Goal: Navigation & Orientation: Find specific page/section

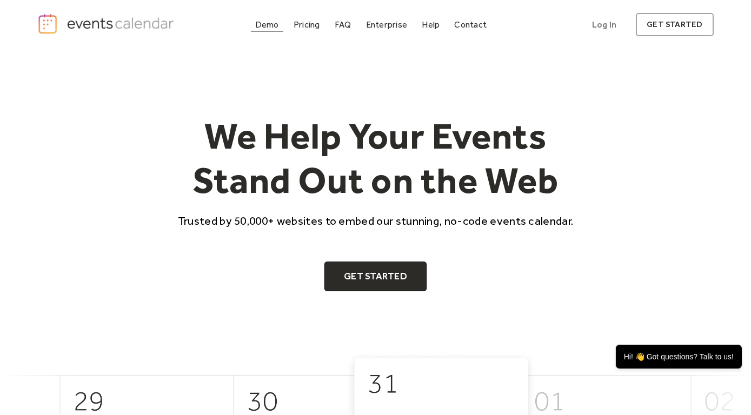
click at [273, 19] on link "Demo" at bounding box center [267, 24] width 32 height 15
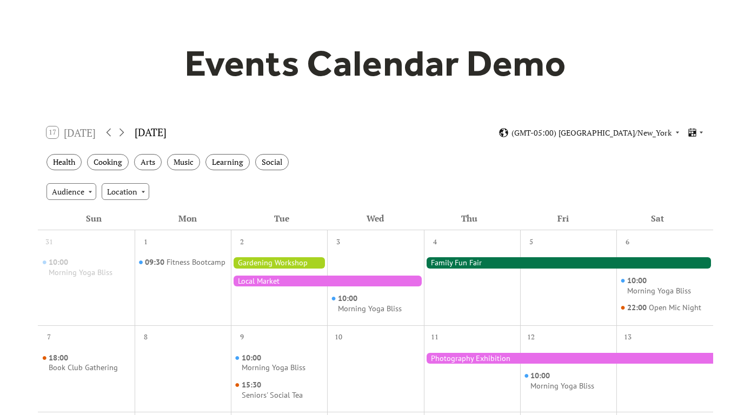
scroll to position [117, 0]
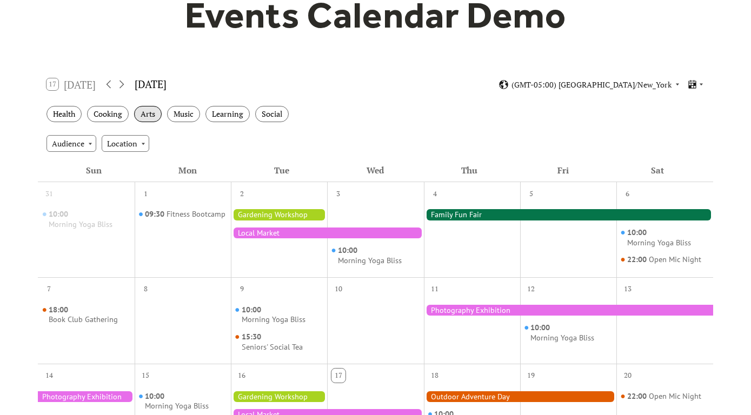
click at [157, 111] on div "Arts" at bounding box center [148, 114] width 28 height 17
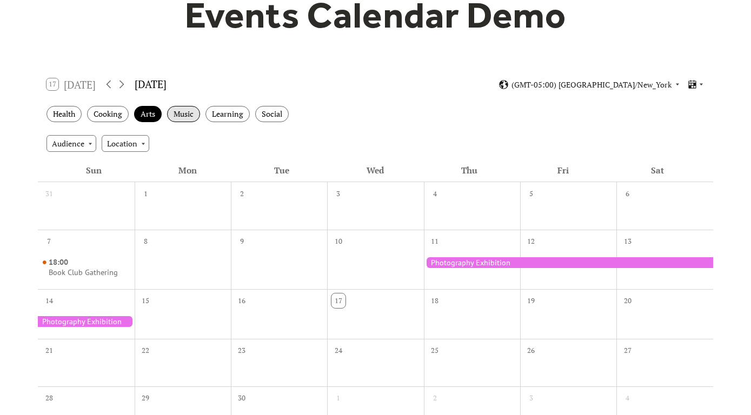
click at [176, 115] on div "Music" at bounding box center [183, 114] width 33 height 17
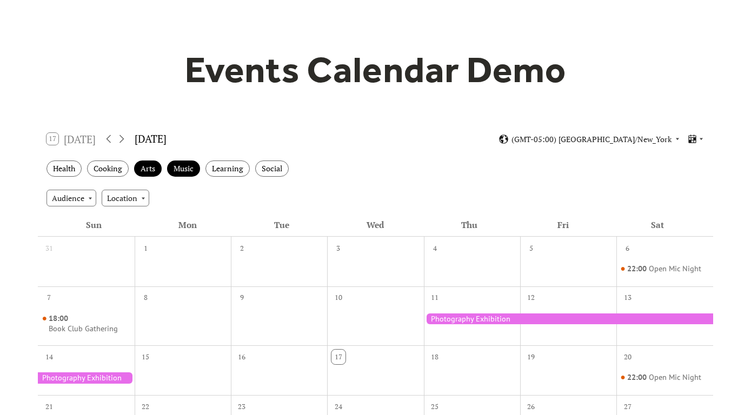
scroll to position [58, 0]
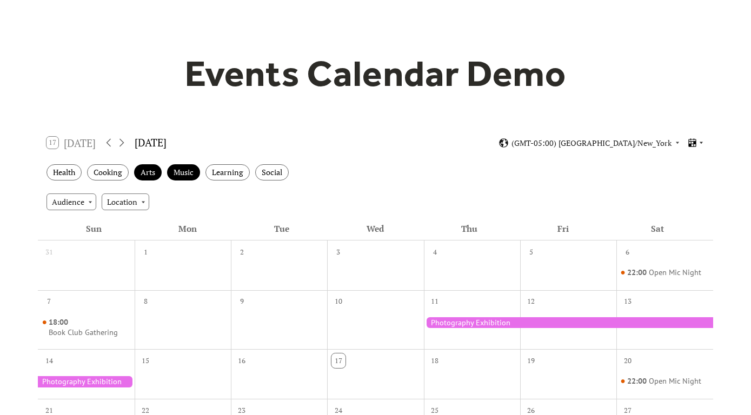
click at [702, 142] on icon at bounding box center [700, 143] width 3 height 2
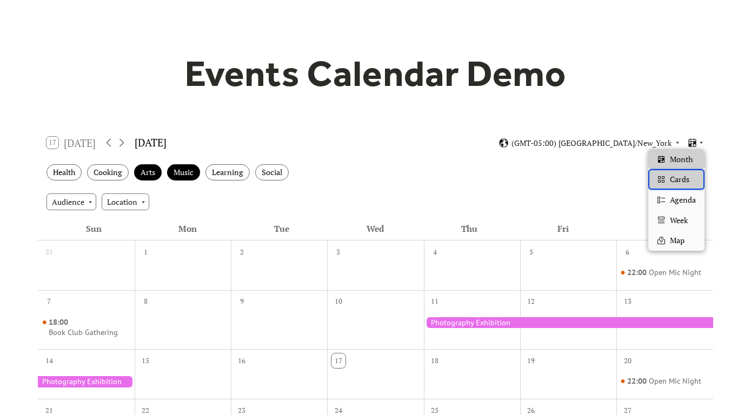
click at [688, 177] on span "Cards" at bounding box center [679, 180] width 19 height 12
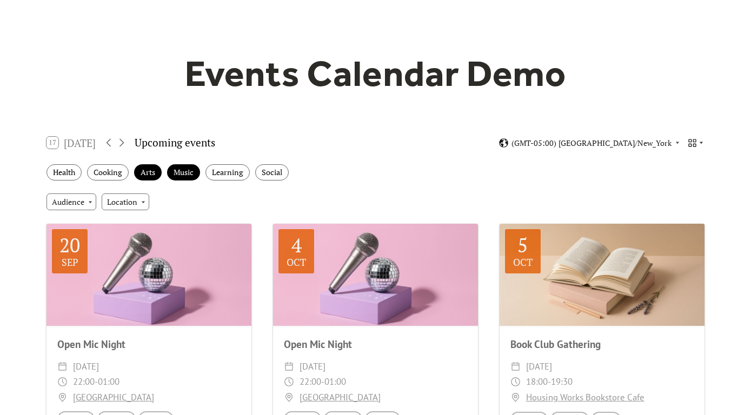
click at [698, 142] on div at bounding box center [695, 143] width 17 height 10
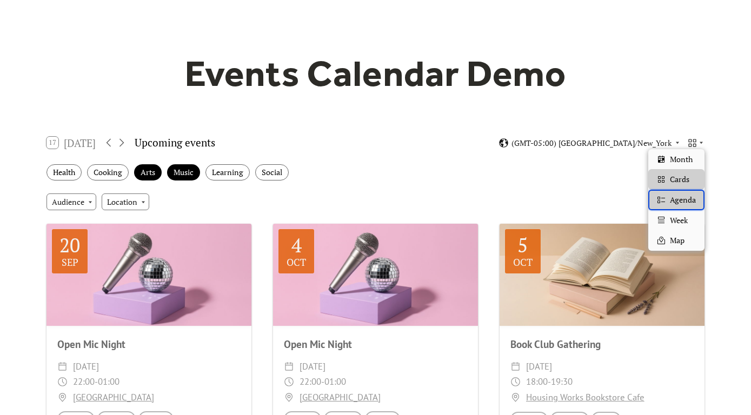
click at [690, 202] on span "Agenda" at bounding box center [683, 200] width 26 height 12
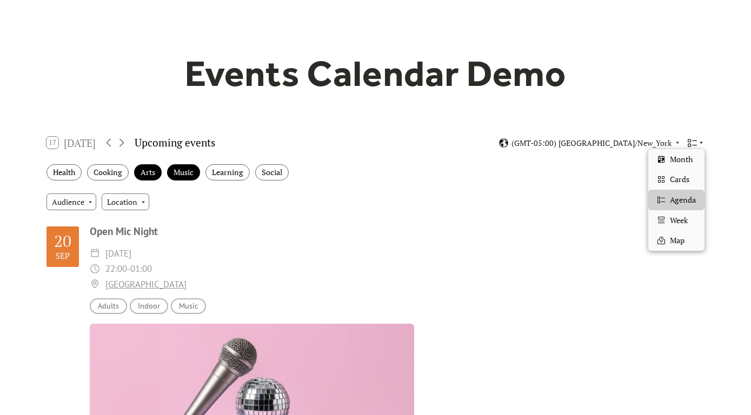
click at [702, 141] on icon at bounding box center [701, 142] width 6 height 6
click at [686, 180] on span "Cards" at bounding box center [679, 180] width 19 height 12
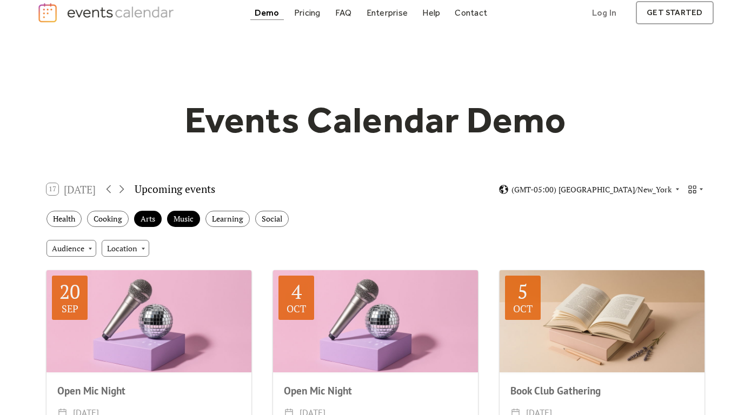
scroll to position [0, 0]
